Goal: Transaction & Acquisition: Obtain resource

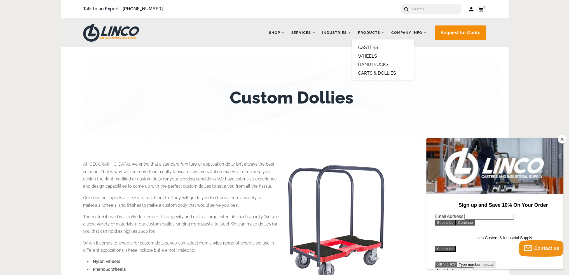
click at [389, 74] on link "CARTS & DOLLIES" at bounding box center [377, 73] width 38 height 5
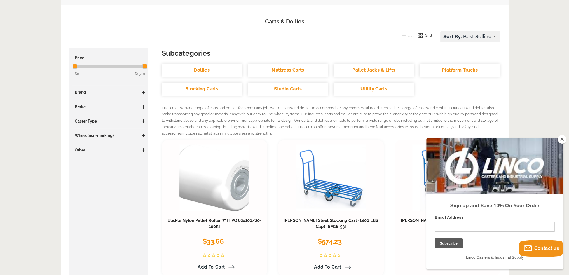
scroll to position [84, 0]
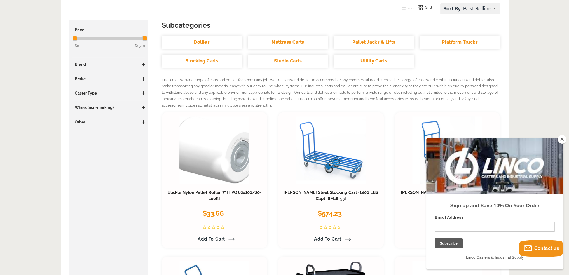
click at [562, 140] on button "Close" at bounding box center [562, 139] width 8 height 8
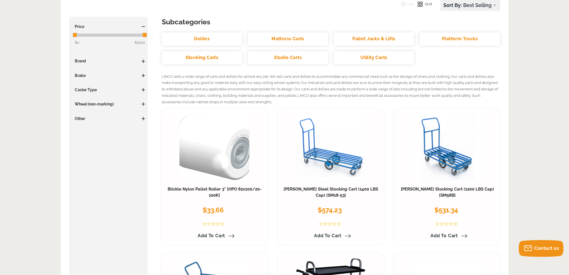
scroll to position [0, 0]
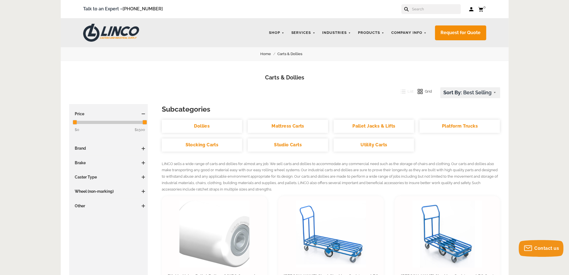
click at [211, 131] on link "Dollies" at bounding box center [202, 126] width 80 height 13
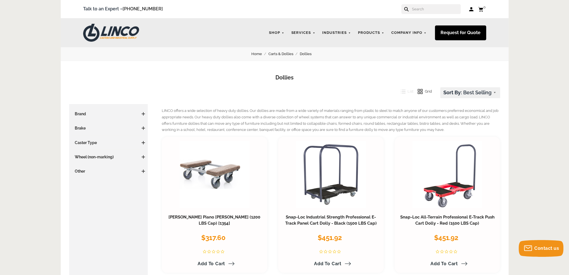
click at [472, 29] on link "Request for Quote" at bounding box center [460, 32] width 51 height 15
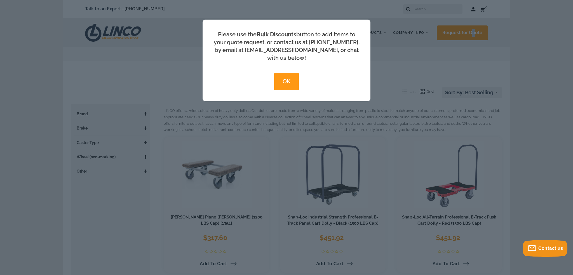
click at [292, 73] on button "OK" at bounding box center [286, 81] width 24 height 17
